Goal: Information Seeking & Learning: Learn about a topic

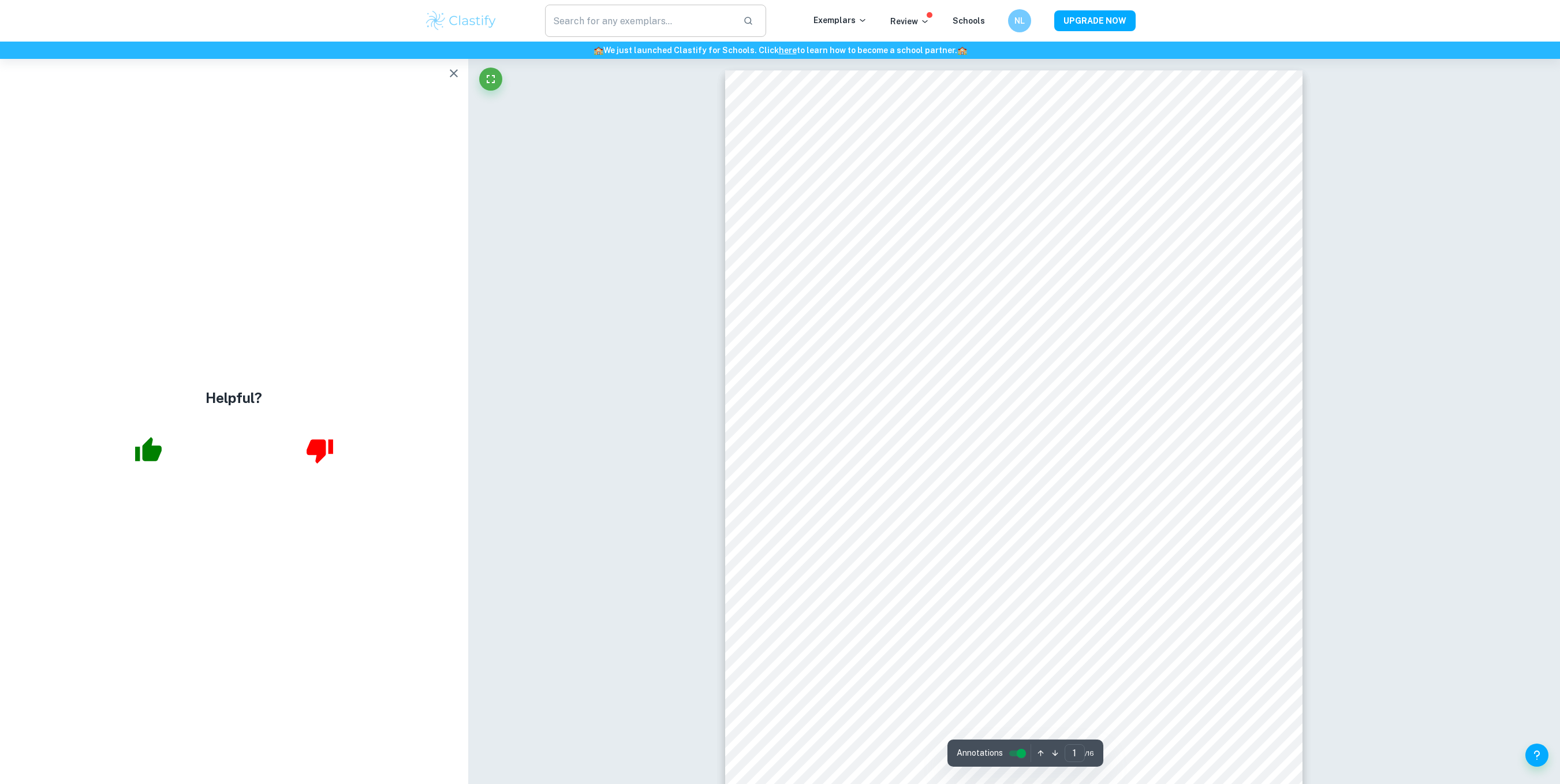
click at [452, 80] on icon "button" at bounding box center [454, 73] width 14 height 14
